Goal: Book appointment/travel/reservation

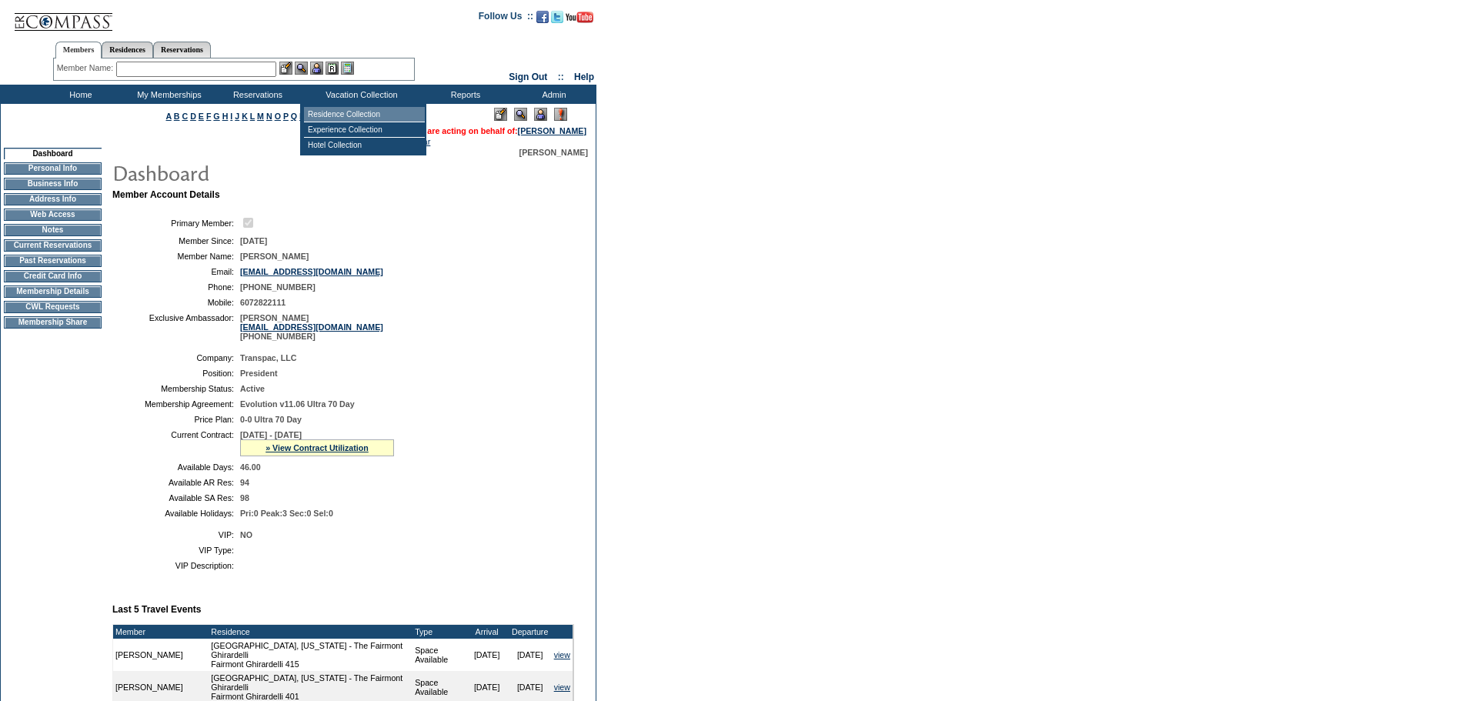
click at [343, 115] on td "Residence Collection" at bounding box center [364, 114] width 121 height 15
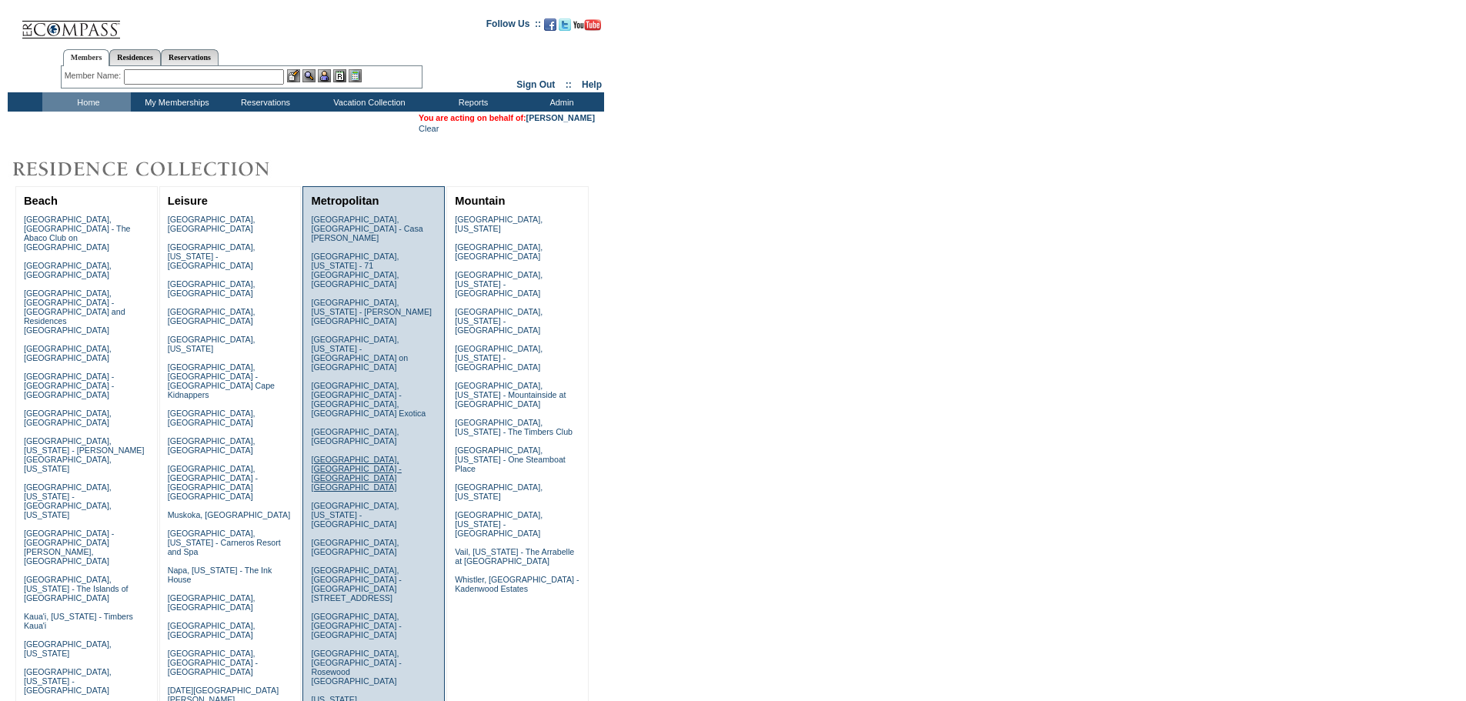
click at [386, 455] on link "[GEOGRAPHIC_DATA], [GEOGRAPHIC_DATA] - [GEOGRAPHIC_DATA] [GEOGRAPHIC_DATA]" at bounding box center [356, 473] width 90 height 37
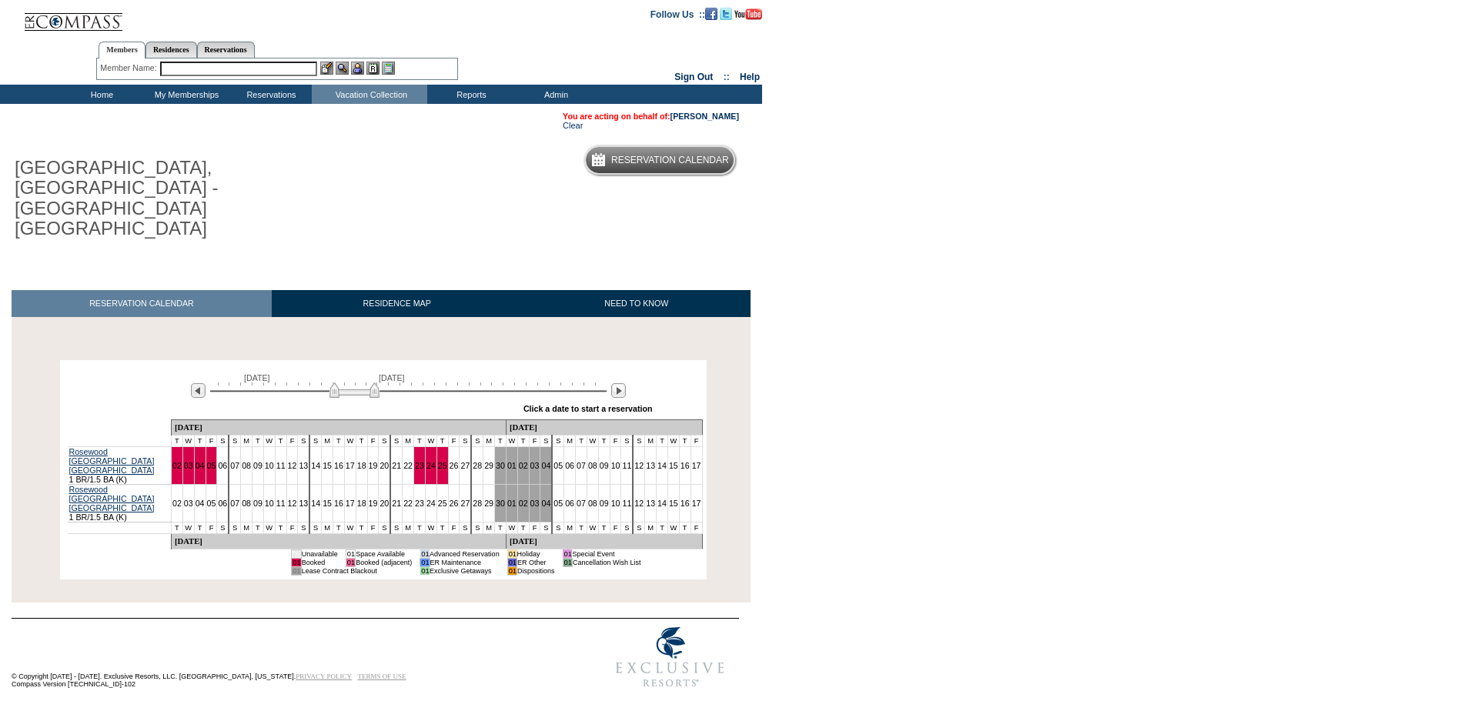
click at [362, 383] on img at bounding box center [354, 390] width 50 height 15
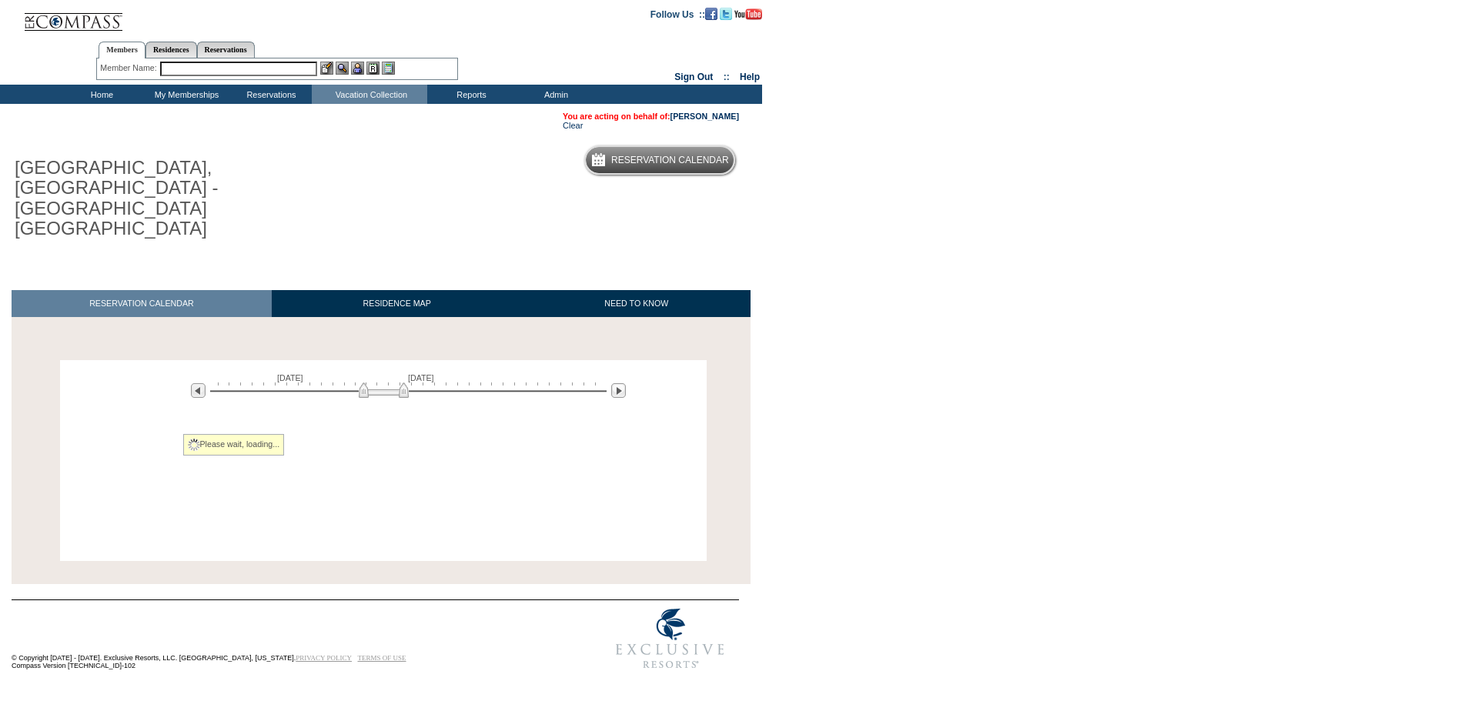
click at [383, 383] on div at bounding box center [408, 390] width 396 height 15
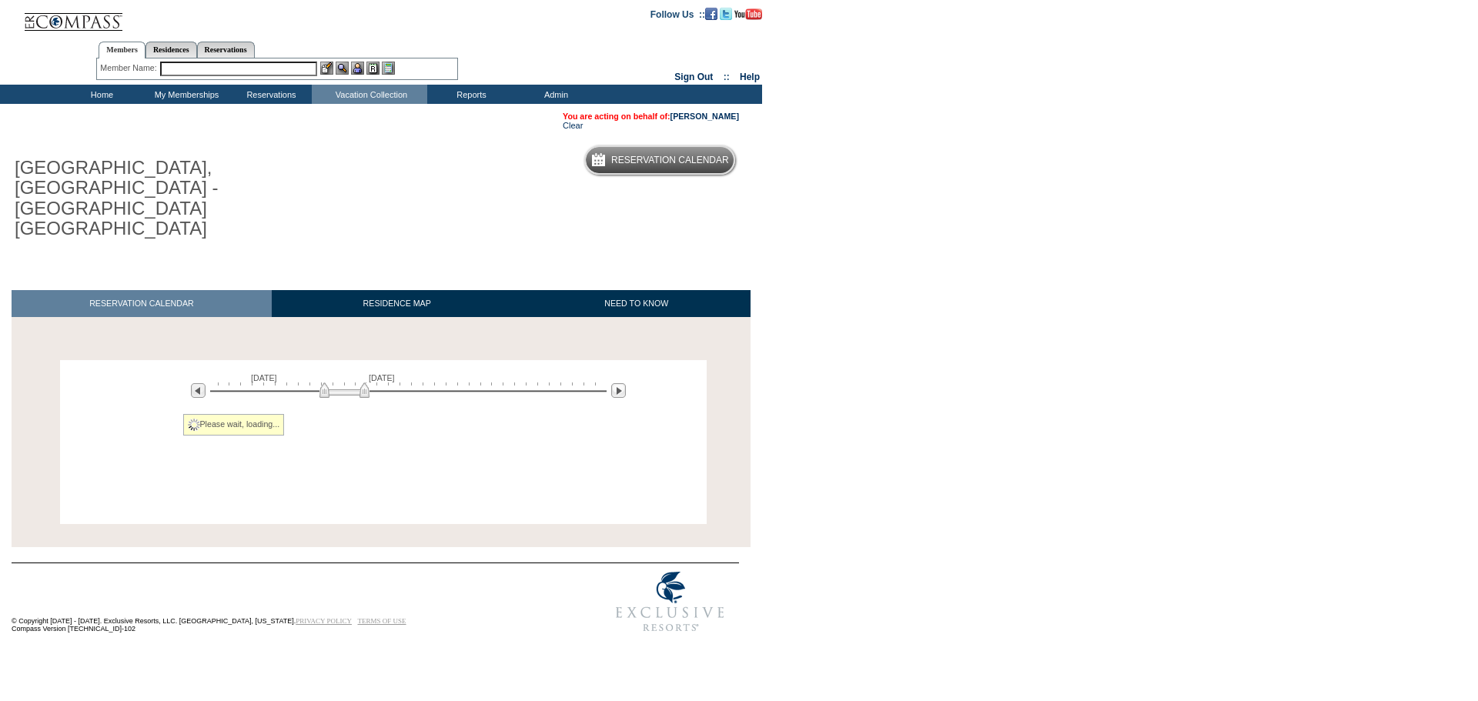
click at [344, 383] on div at bounding box center [408, 390] width 396 height 15
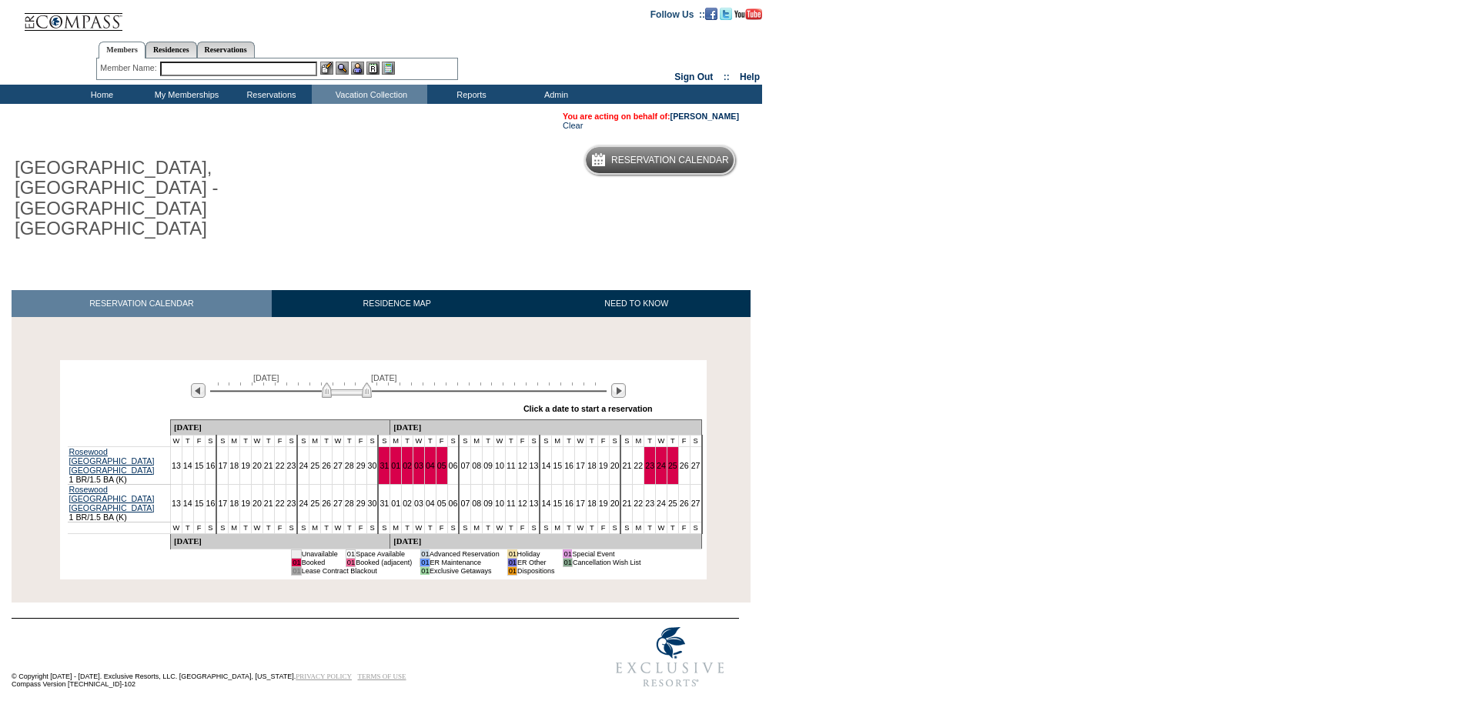
click at [354, 383] on img at bounding box center [347, 390] width 50 height 15
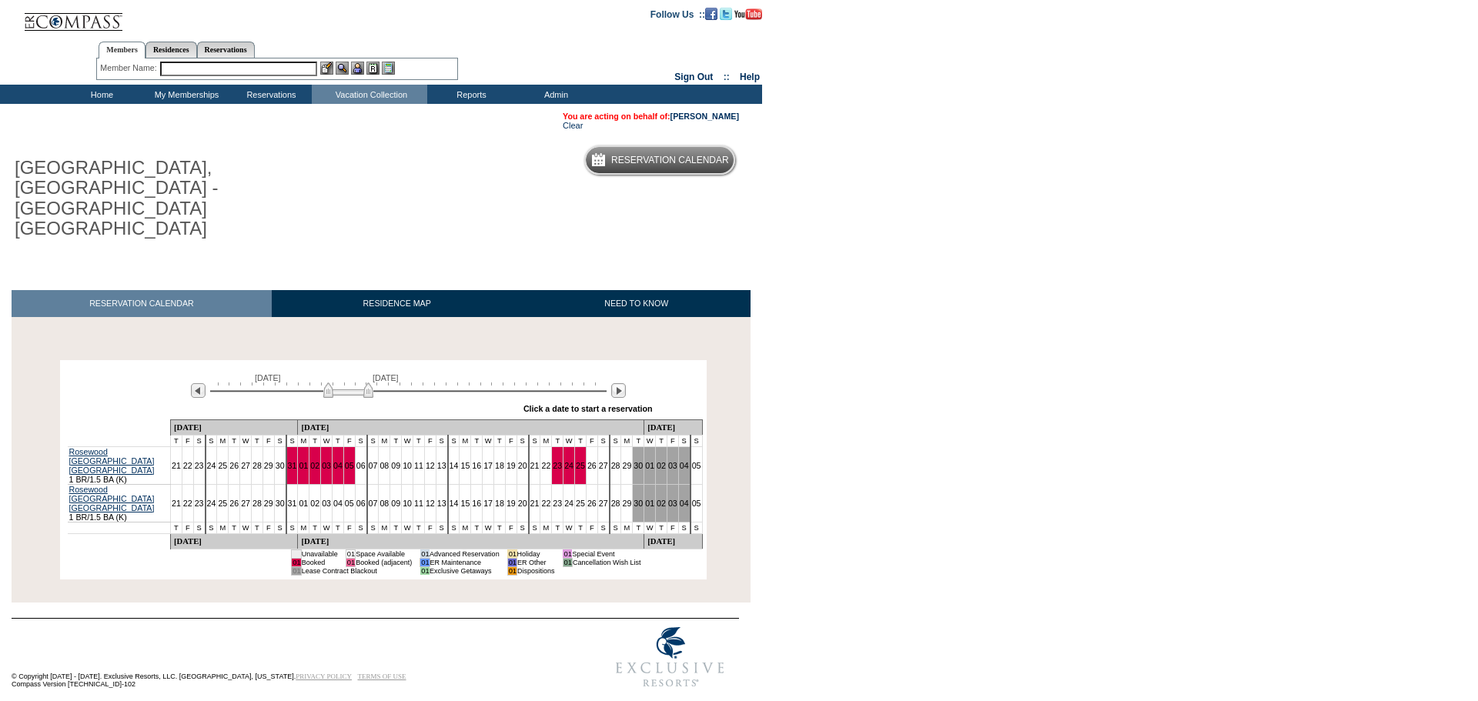
click at [356, 383] on img at bounding box center [348, 390] width 50 height 15
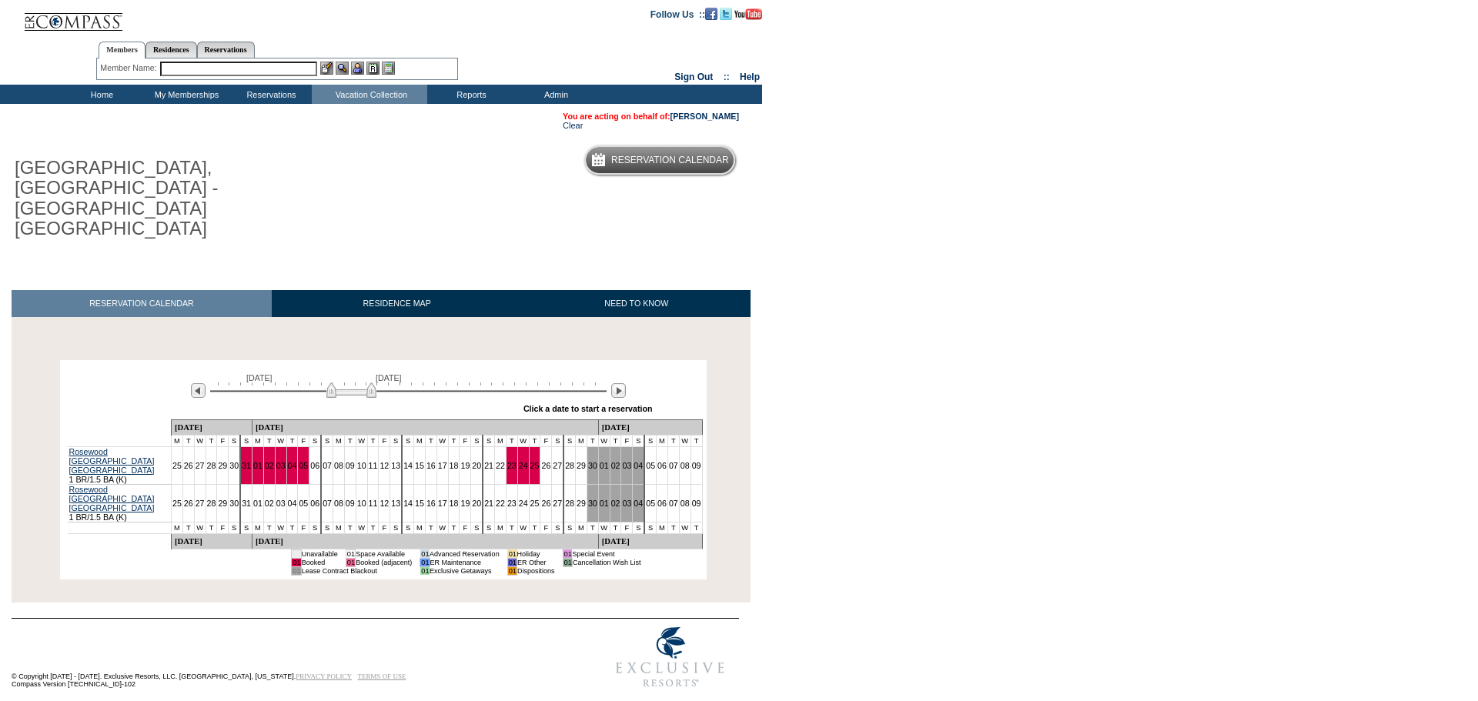
click at [359, 383] on img at bounding box center [351, 390] width 50 height 15
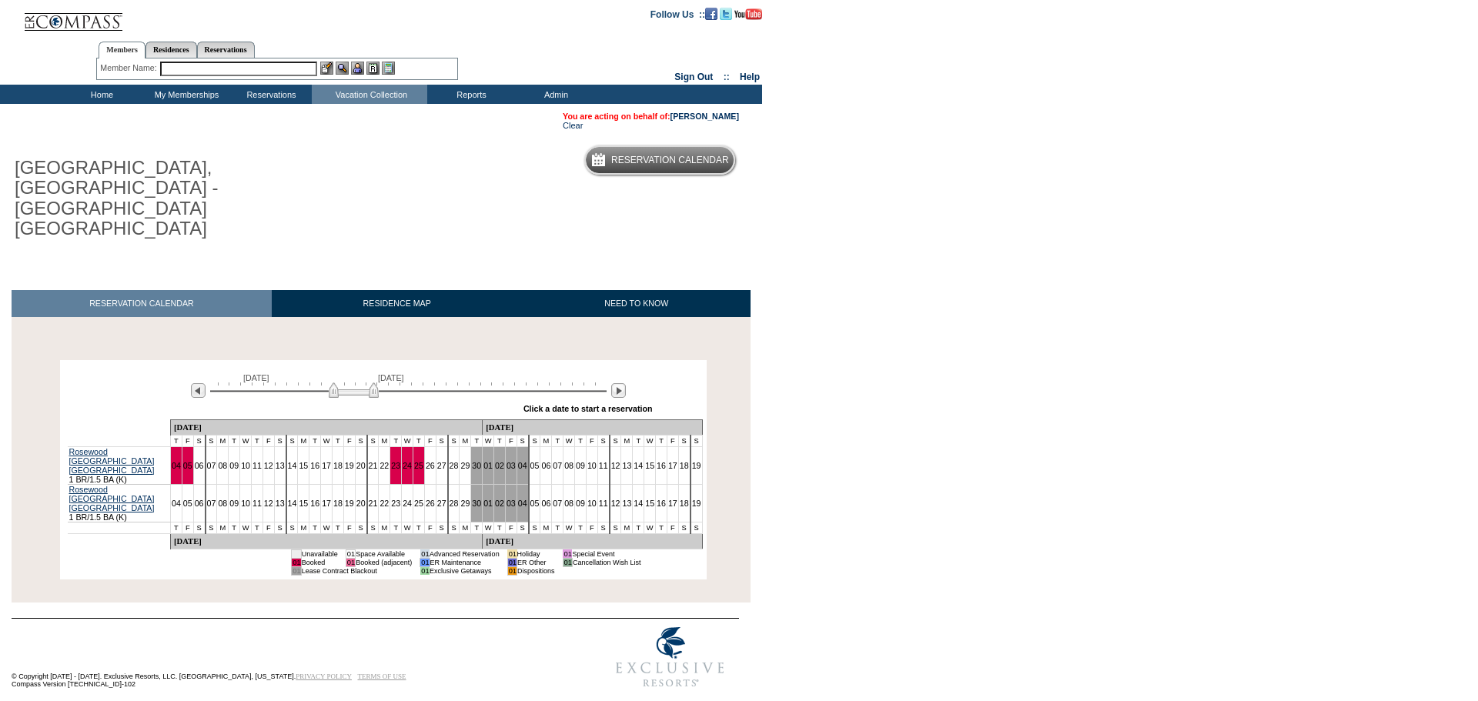
click at [363, 383] on img at bounding box center [354, 390] width 50 height 15
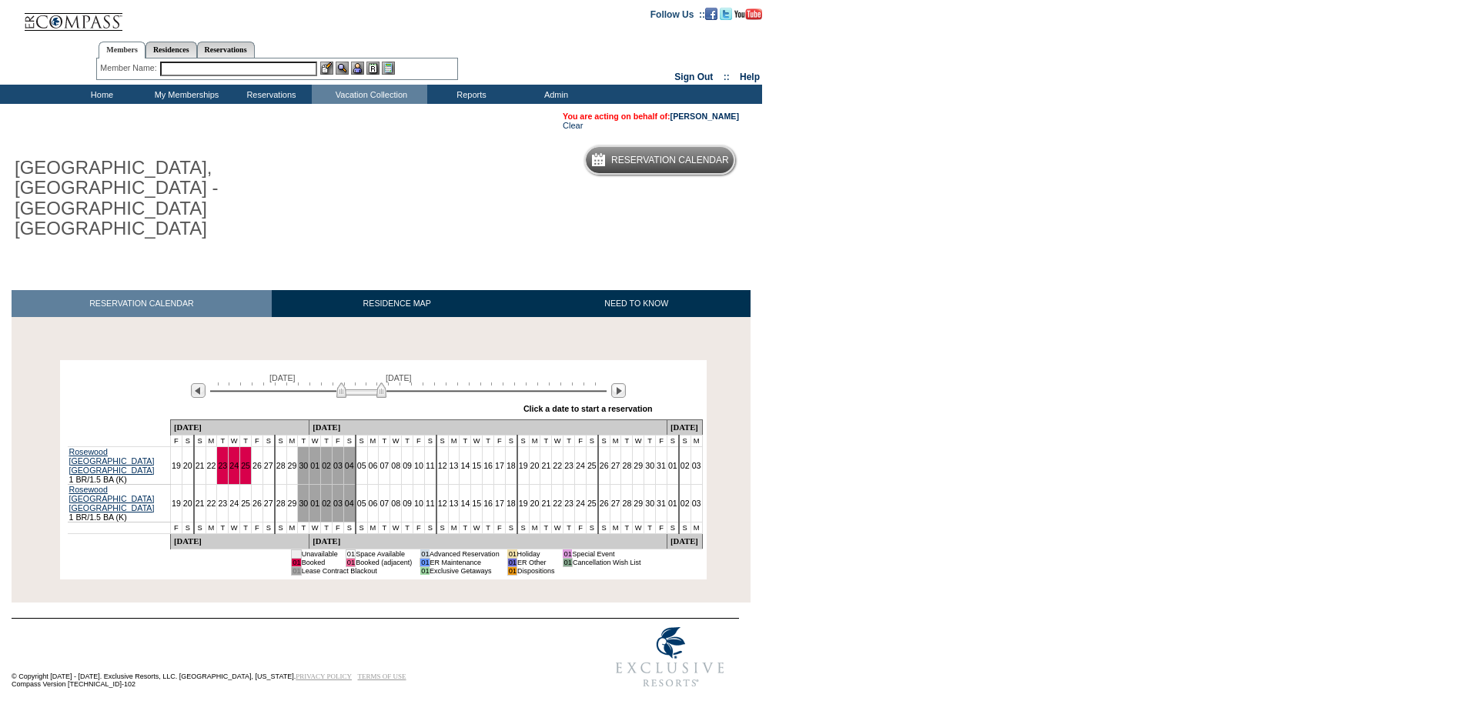
click at [369, 383] on img at bounding box center [361, 390] width 50 height 15
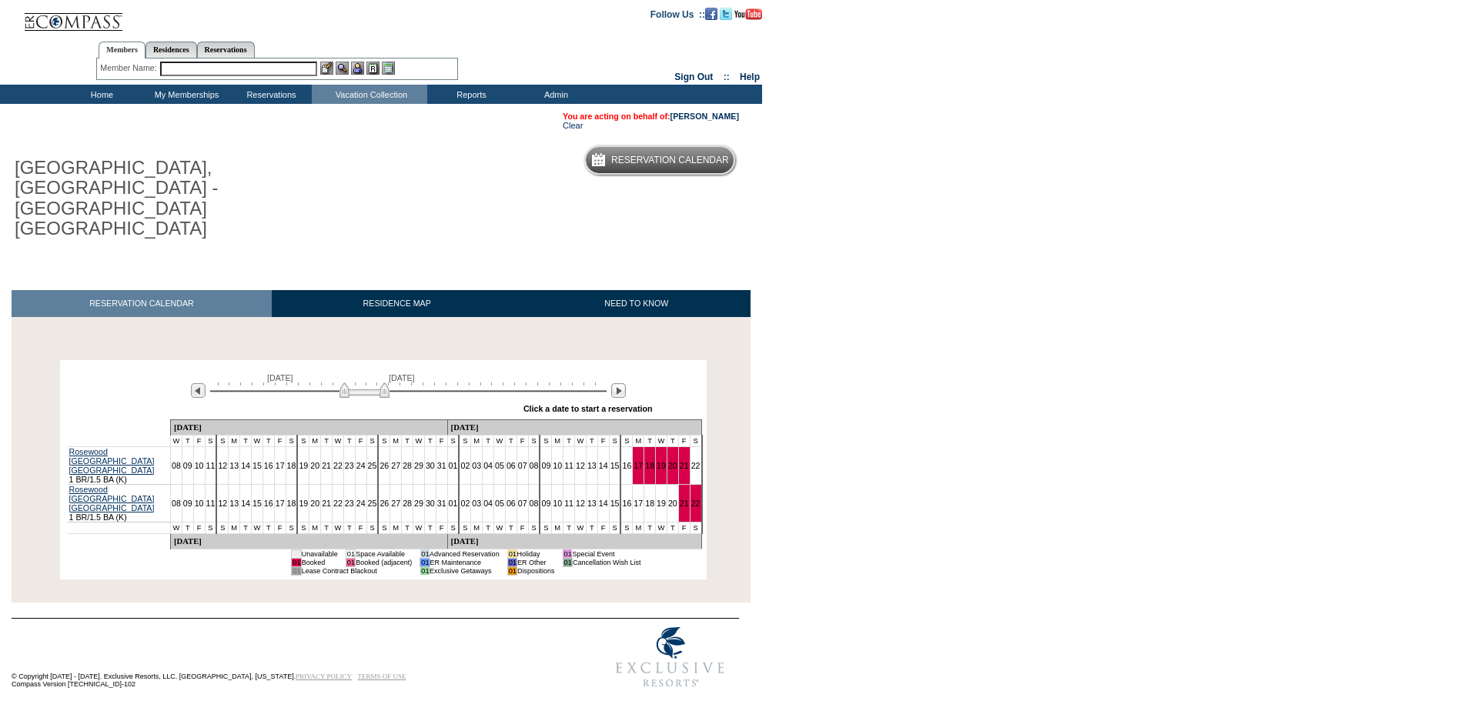
click at [375, 383] on img at bounding box center [364, 390] width 50 height 15
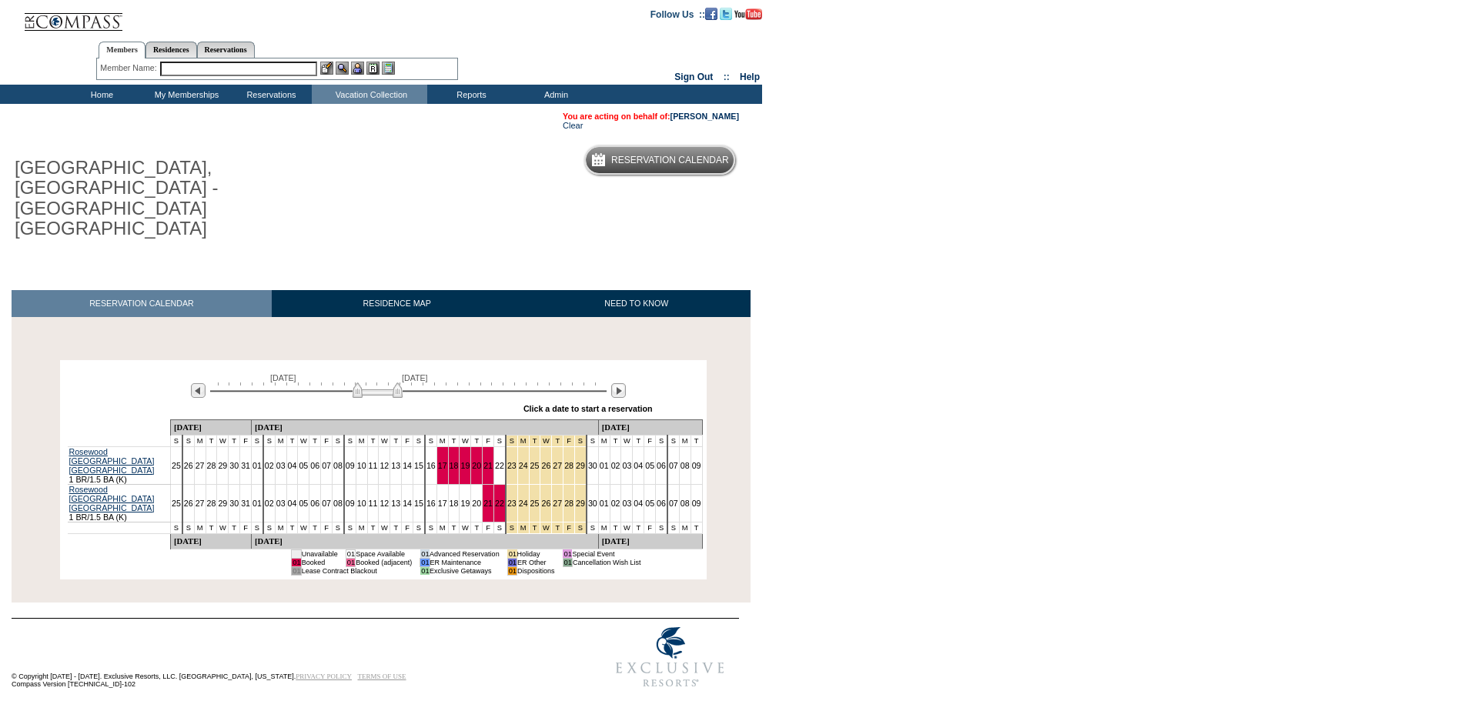
drag, startPoint x: 375, startPoint y: 353, endPoint x: 385, endPoint y: 353, distance: 10.0
click at [385, 383] on img at bounding box center [378, 390] width 50 height 15
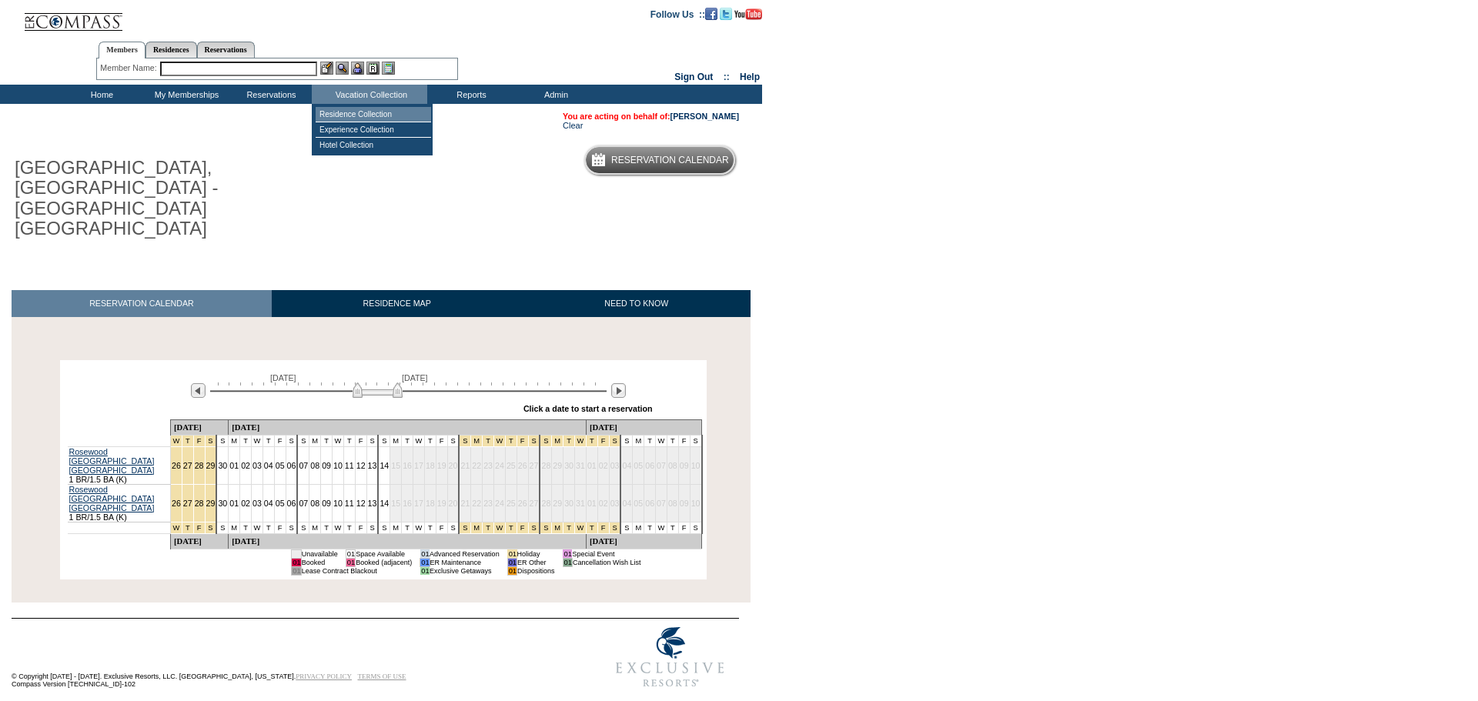
click at [375, 115] on td "Residence Collection" at bounding box center [373, 114] width 115 height 15
